Goal: Navigation & Orientation: Find specific page/section

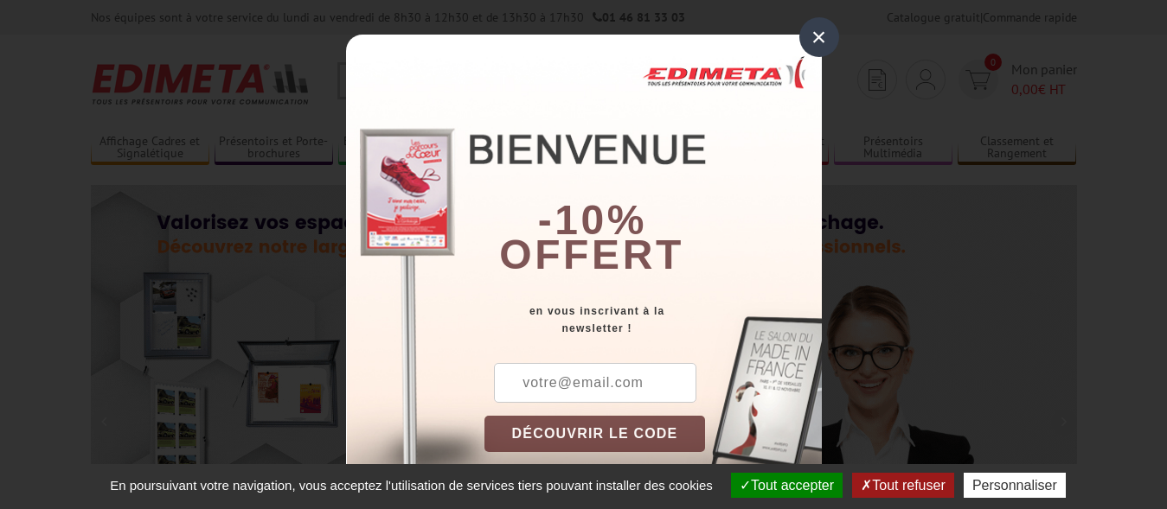
click at [814, 25] on div "×" at bounding box center [819, 37] width 40 height 40
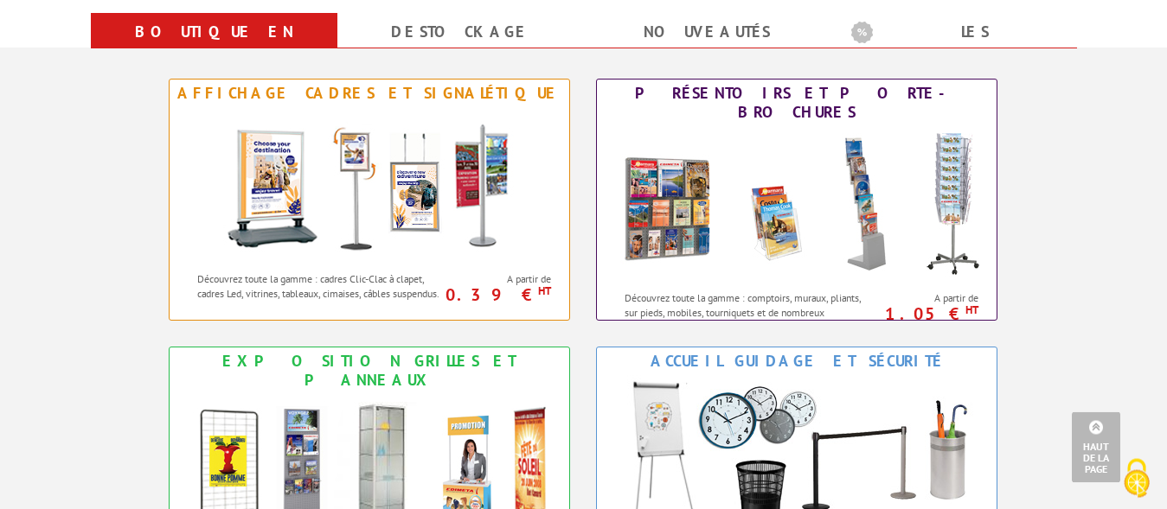
scroll to position [706, 0]
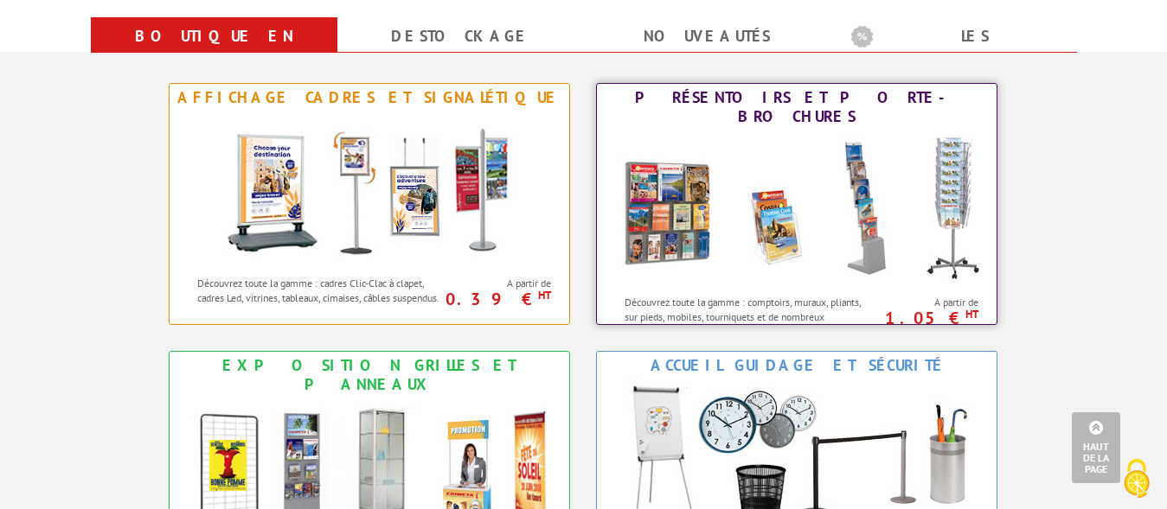
click at [780, 209] on img at bounding box center [796, 209] width 380 height 156
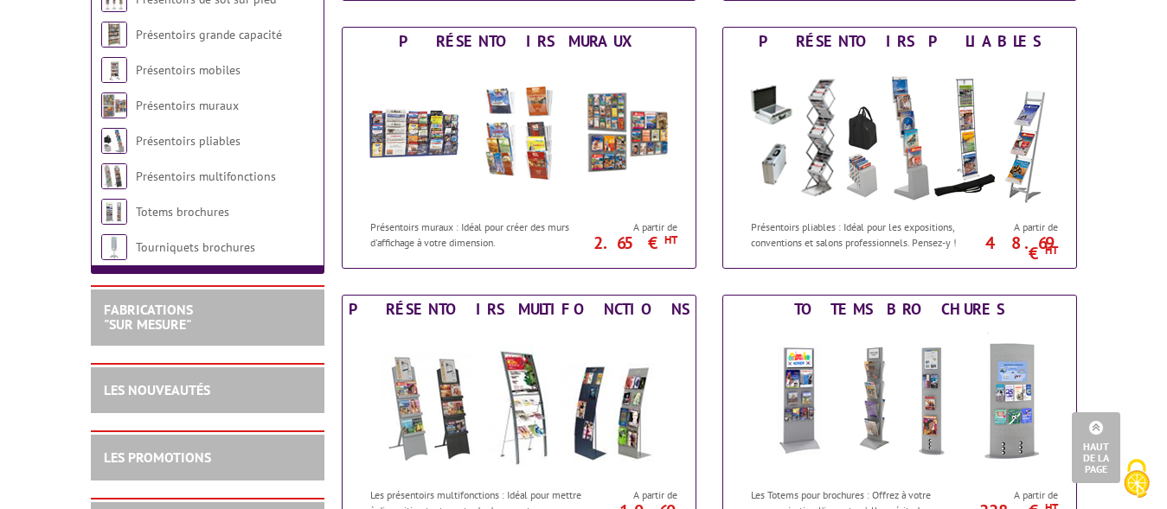
scroll to position [882, 0]
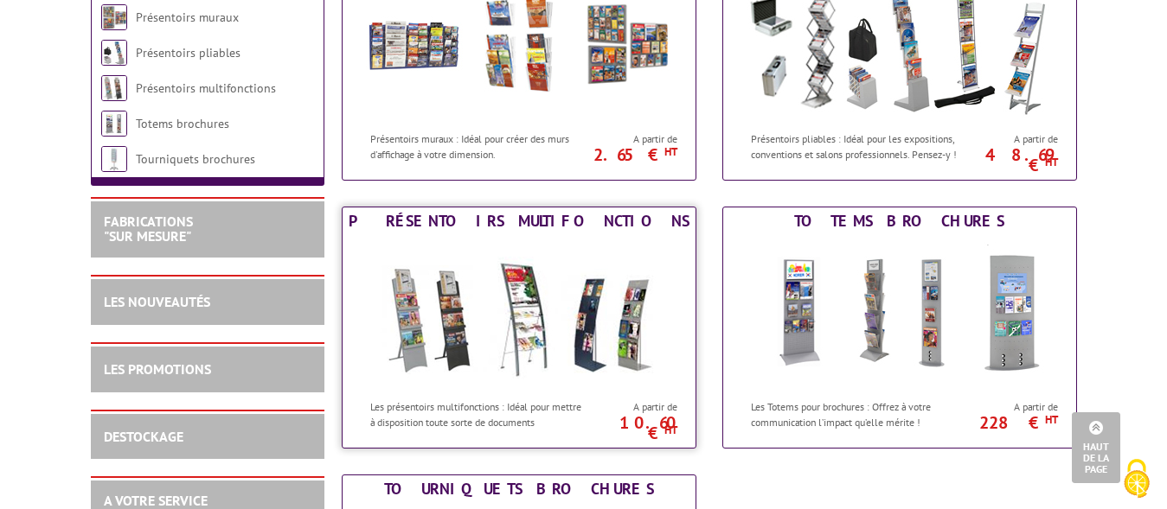
click at [457, 230] on div "Présentoirs multifonctions" at bounding box center [519, 221] width 344 height 19
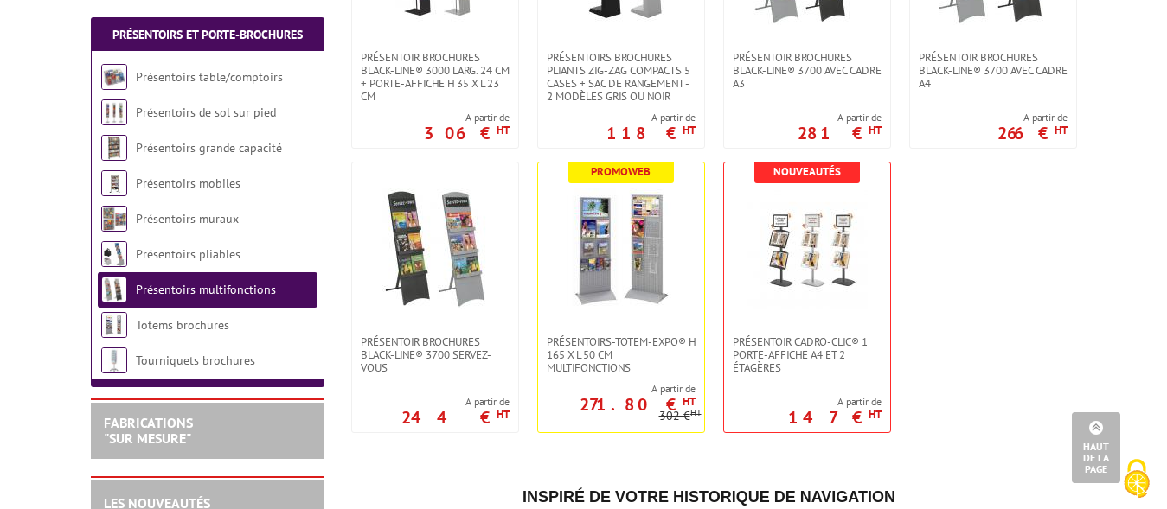
scroll to position [1323, 0]
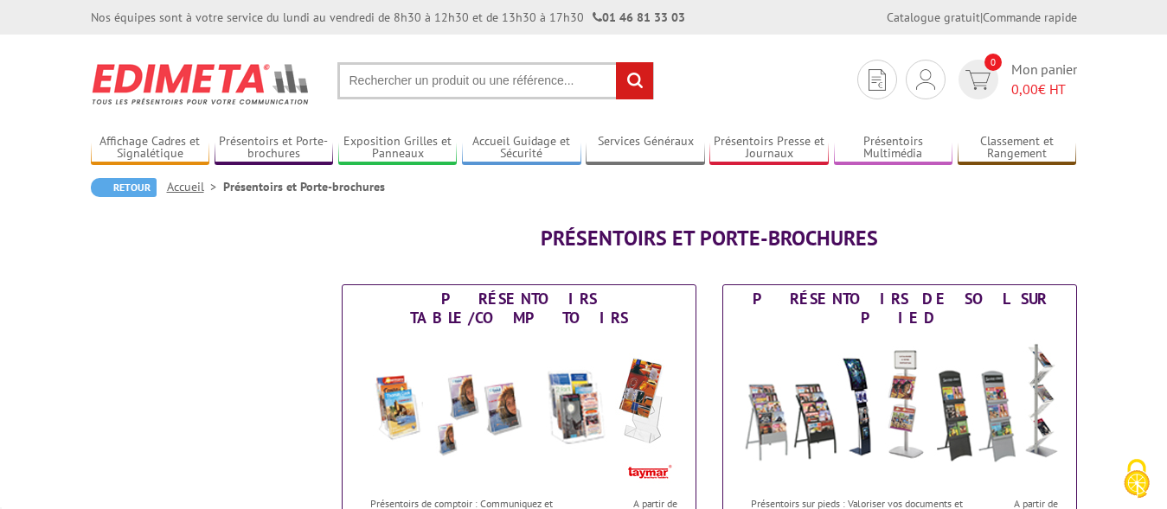
scroll to position [882, 0]
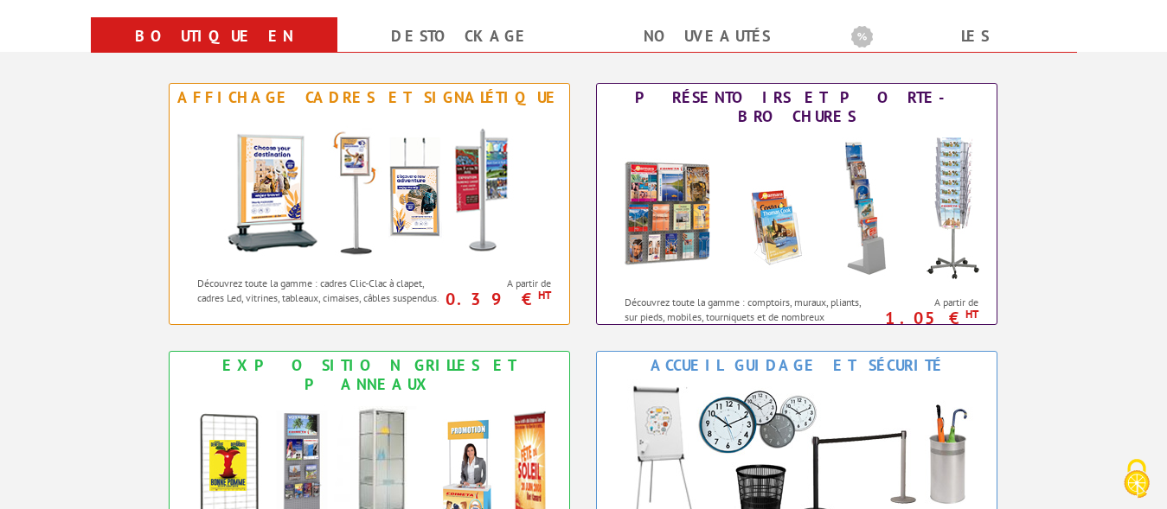
scroll to position [706, 0]
